Goal: Transaction & Acquisition: Book appointment/travel/reservation

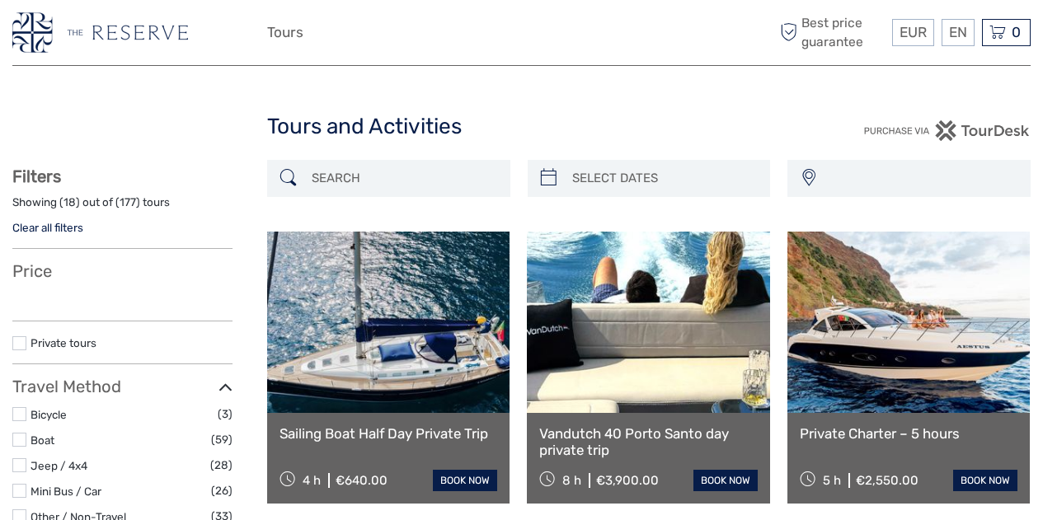
select select
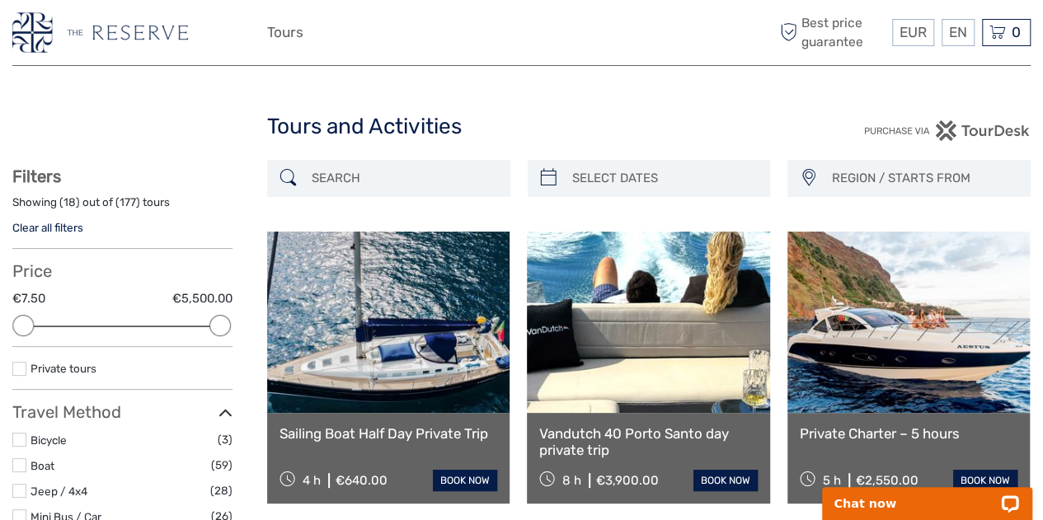
click at [459, 175] on input "search" at bounding box center [403, 178] width 197 height 29
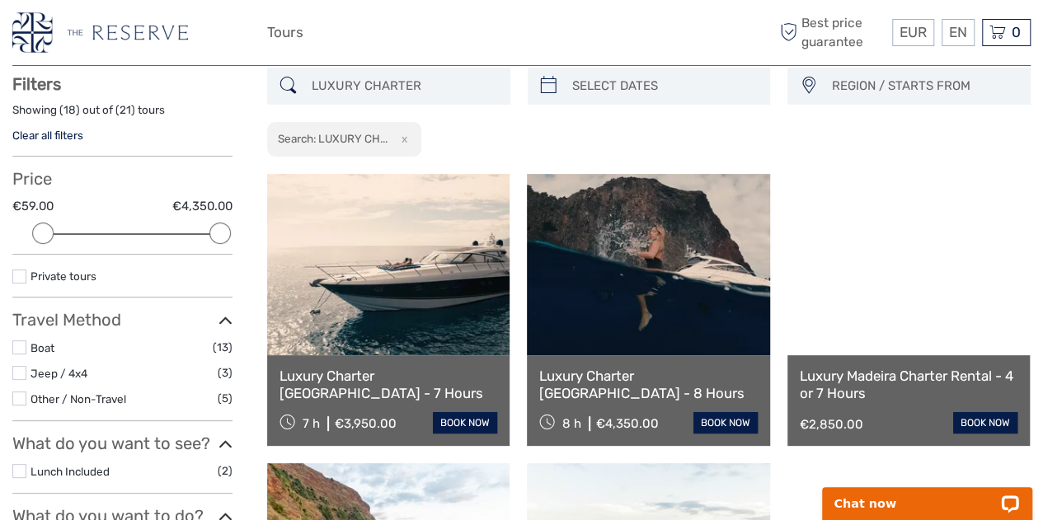
scroll to position [93, 0]
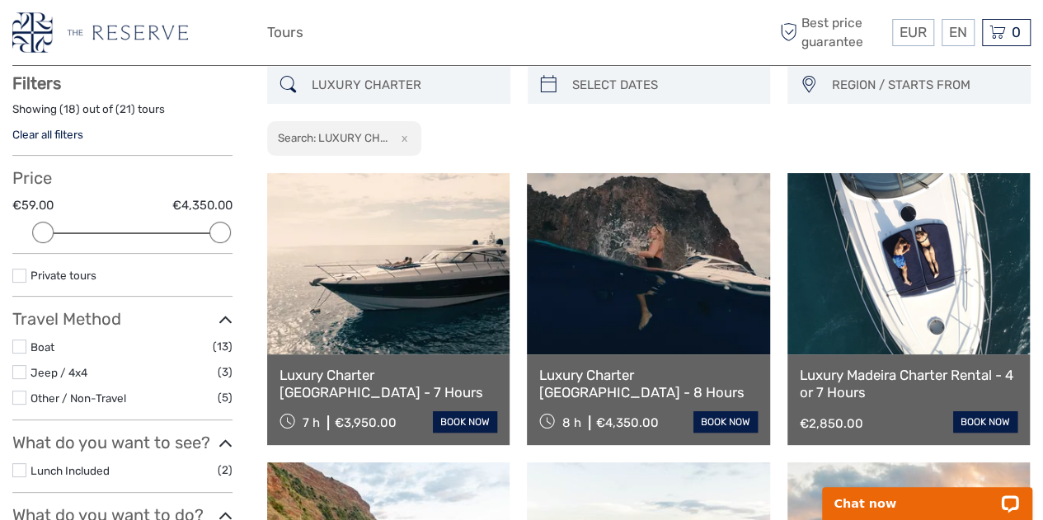
type input "LUXURY CHARTER"
click at [890, 383] on link "Luxury Madeira Charter Rental - 4 or 7 Hours" at bounding box center [909, 384] width 218 height 34
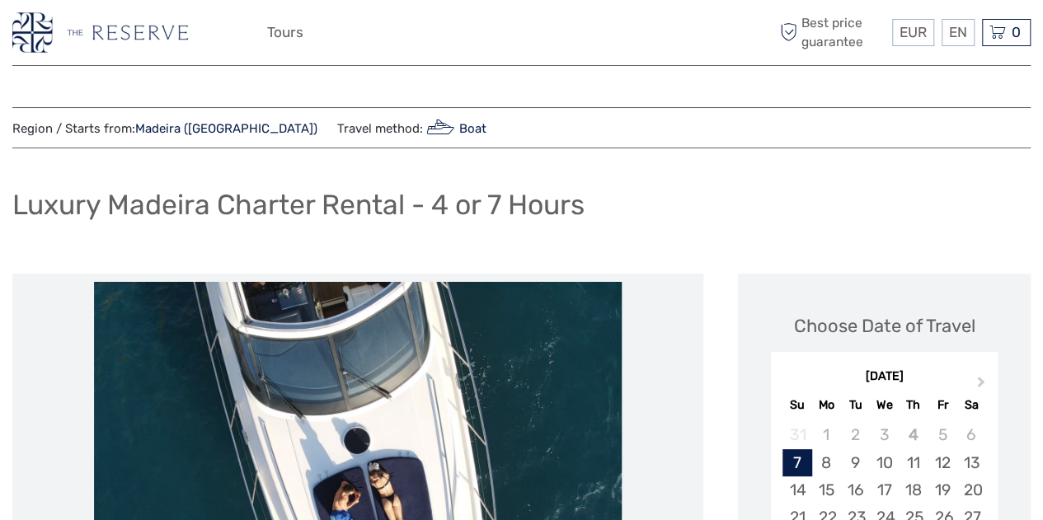
drag, startPoint x: 1054, startPoint y: 49, endPoint x: 1054, endPoint y: -26, distance: 74.2
